Goal: Task Accomplishment & Management: Manage account settings

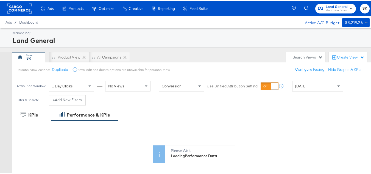
click at [362, 7] on span "SK" at bounding box center [364, 8] width 5 height 6
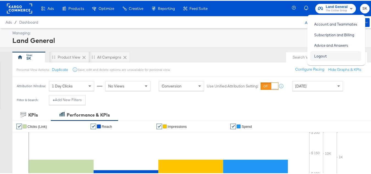
click at [317, 56] on link "Logout" at bounding box center [320, 55] width 21 height 10
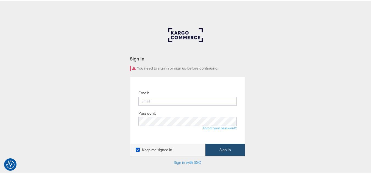
type input "[PERSON_NAME][EMAIL_ADDRESS][DOMAIN_NAME]"
click at [227, 146] on button "Sign In" at bounding box center [225, 149] width 40 height 12
